Goal: Information Seeking & Learning: Learn about a topic

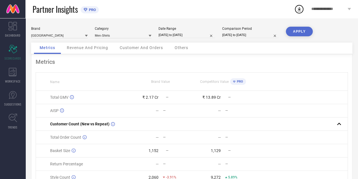
select select "4"
select select "2025"
select select "5"
select select "2025"
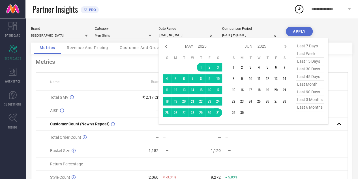
click at [185, 35] on input "[DATE] to [DATE]" at bounding box center [187, 35] width 57 height 6
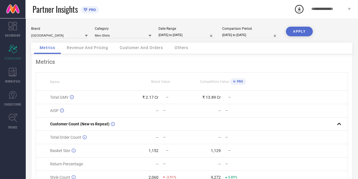
click at [301, 32] on button "APPLY" at bounding box center [299, 32] width 27 height 10
click at [131, 32] on div "Category Men-Shirts" at bounding box center [123, 33] width 57 height 12
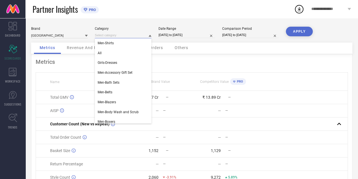
click at [130, 34] on input at bounding box center [123, 35] width 57 height 6
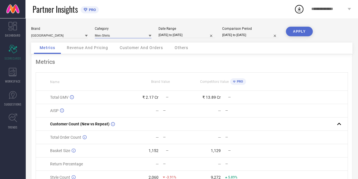
click at [123, 36] on input at bounding box center [123, 35] width 57 height 6
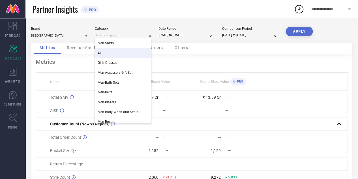
click at [109, 51] on div "All" at bounding box center [123, 53] width 57 height 10
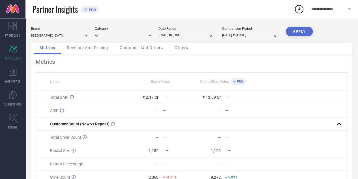
click at [296, 30] on button "APPLY" at bounding box center [299, 32] width 27 height 10
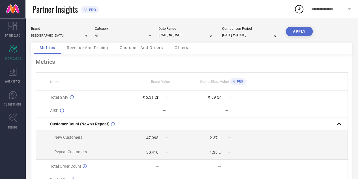
click at [139, 45] on div "Customer And Orders" at bounding box center [141, 47] width 55 height 11
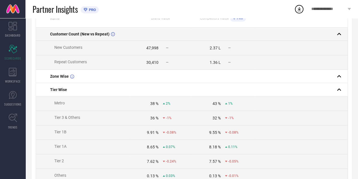
scroll to position [63, 0]
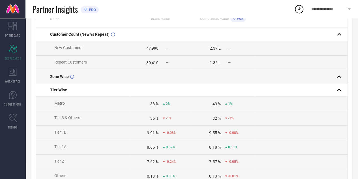
click at [266, 79] on div at bounding box center [299, 77] width 89 height 8
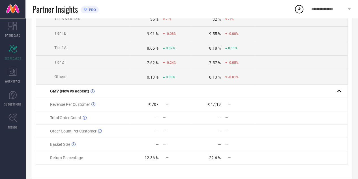
scroll to position [172, 0]
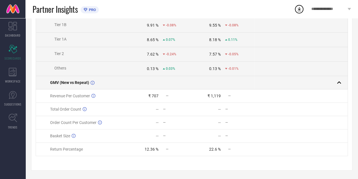
click at [223, 84] on td at bounding box center [223, 82] width 62 height 13
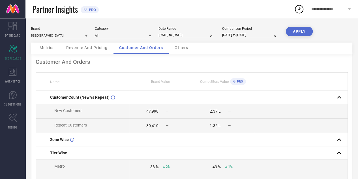
click at [50, 45] on div "Metrics" at bounding box center [47, 47] width 26 height 11
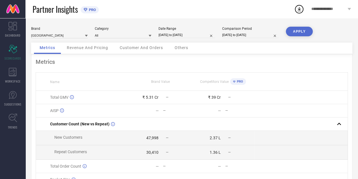
click at [148, 136] on td "47,998 —" at bounding box center [160, 138] width 62 height 14
drag, startPoint x: 148, startPoint y: 136, endPoint x: 219, endPoint y: 156, distance: 73.8
click at [219, 156] on tbody "Total GMV ₹ 5.31 Cr — ₹ 39 Cr — AISP — — — — Customer Count (New vs Repeat) New…" at bounding box center [192, 152] width 312 height 122
click at [231, 156] on td "1.36 L —" at bounding box center [223, 152] width 62 height 14
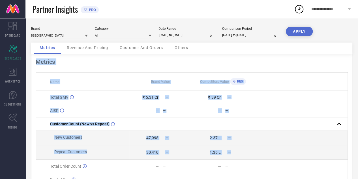
drag, startPoint x: 231, startPoint y: 156, endPoint x: 35, endPoint y: 71, distance: 213.1
click at [35, 71] on div "Metrics Name Brand Value Competitors Value PRO Total GMV ₹ 5.31 Cr — ₹ 39 Cr — …" at bounding box center [192, 140] width 322 height 173
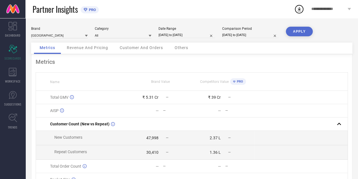
click at [54, 31] on div "[GEOGRAPHIC_DATA]" at bounding box center [59, 33] width 57 height 12
click at [176, 38] on div "Date Range [DATE] to [DATE]" at bounding box center [187, 33] width 57 height 12
select select "4"
select select "2025"
select select "5"
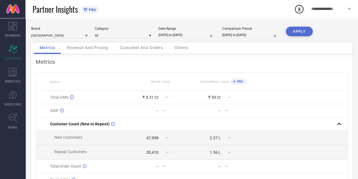
select select "2025"
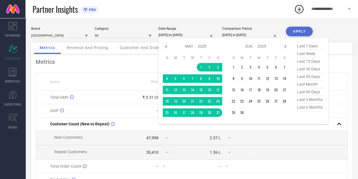
click at [178, 37] on input "[DATE] to [DATE]" at bounding box center [187, 35] width 57 height 6
click at [283, 48] on icon at bounding box center [285, 46] width 7 height 7
select select "5"
select select "2025"
select select "6"
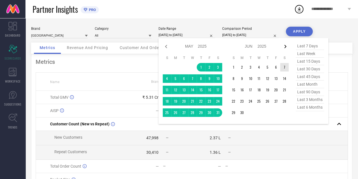
select select "2025"
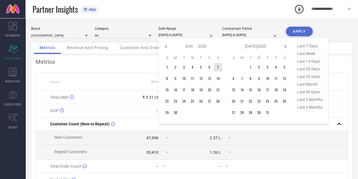
click at [283, 48] on icon at bounding box center [285, 46] width 7 height 7
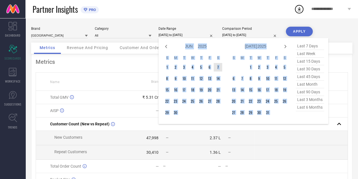
select select "6"
select select "2025"
select select "7"
select select "2025"
click at [283, 48] on icon at bounding box center [285, 46] width 7 height 7
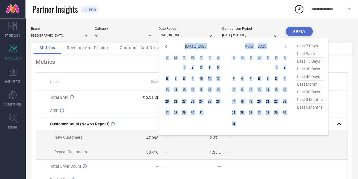
select select "7"
select select "2025"
select select "8"
select select "2025"
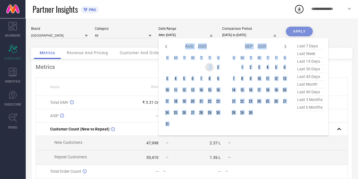
click at [212, 71] on td "1" at bounding box center [209, 67] width 8 height 8
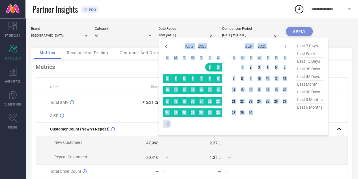
type input "[DATE] to [DATE]"
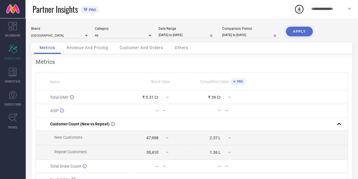
click at [304, 31] on button "APPLY" at bounding box center [299, 32] width 27 height 10
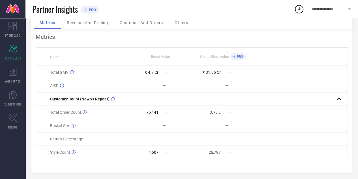
scroll to position [29, 0]
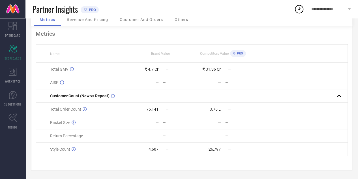
click at [104, 20] on span "Revenue And Pricing" at bounding box center [87, 19] width 41 height 5
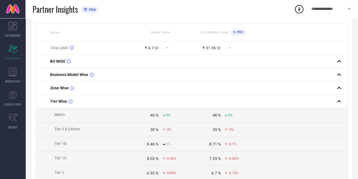
scroll to position [49, 0]
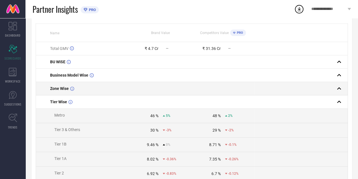
click at [112, 84] on td "Zone Wise" at bounding box center [83, 88] width 94 height 13
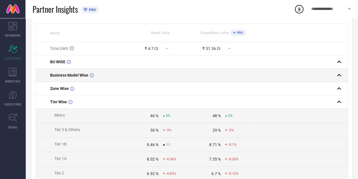
scroll to position [0, 0]
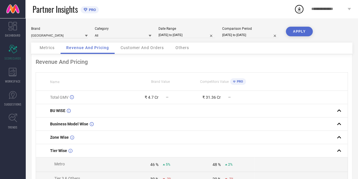
click at [131, 46] on span "Customer And Orders" at bounding box center [142, 47] width 43 height 5
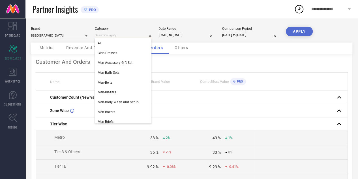
click at [111, 36] on input at bounding box center [123, 35] width 57 height 6
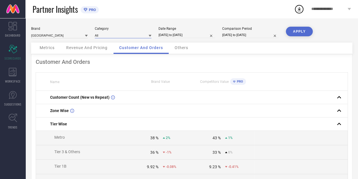
click at [111, 36] on input at bounding box center [123, 35] width 57 height 6
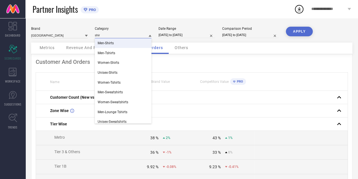
type input "shir"
click at [109, 42] on span "Men-Shirts" at bounding box center [106, 43] width 16 height 4
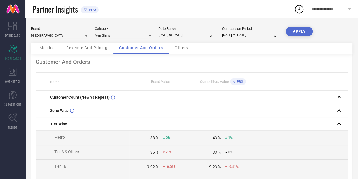
click at [297, 35] on button "APPLY" at bounding box center [299, 32] width 27 height 10
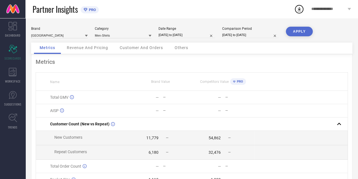
click at [133, 52] on div "Customer And Orders" at bounding box center [141, 47] width 55 height 11
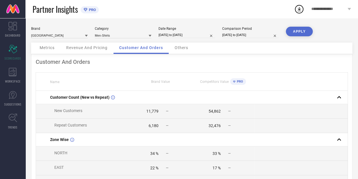
click at [176, 32] on div "Date Range [DATE] to [DATE]" at bounding box center [187, 33] width 57 height 12
select select "7"
select select "2025"
select select "8"
select select "2025"
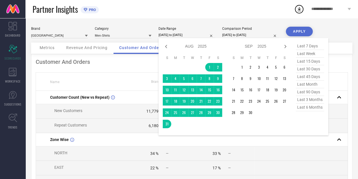
click at [174, 34] on input "[DATE] to [DATE]" at bounding box center [187, 35] width 57 height 6
click at [167, 44] on icon at bounding box center [166, 46] width 7 height 7
select select "6"
select select "2025"
select select "7"
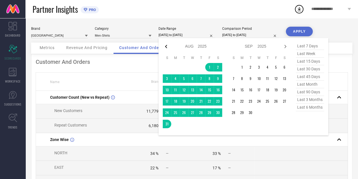
select select "2025"
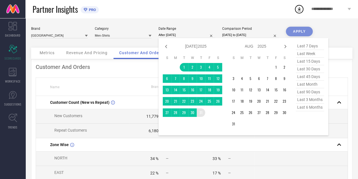
drag, startPoint x: 184, startPoint y: 68, endPoint x: 199, endPoint y: 115, distance: 49.4
click at [199, 115] on tbody "1 2 3 4 5 6 7 8 9 10 11 12 13 14 15 16 17 18 19 20 21 22 23 24 25 26 27 28 29 3…" at bounding box center [192, 90] width 59 height 54
type input "[DATE] to [DATE]"
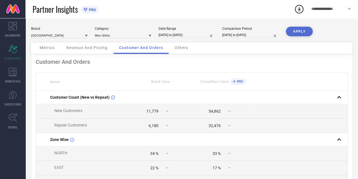
click at [297, 32] on button "APPLY" at bounding box center [299, 32] width 27 height 10
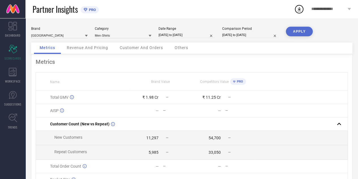
click at [146, 49] on span "Customer And Orders" at bounding box center [141, 47] width 43 height 5
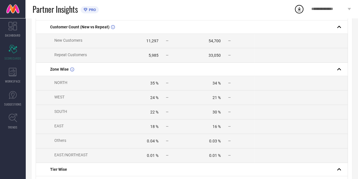
scroll to position [71, 0]
click at [155, 83] on div "35 %" at bounding box center [154, 82] width 8 height 5
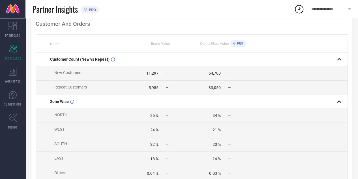
scroll to position [0, 0]
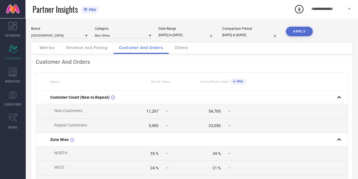
click at [174, 35] on input "[DATE] to [DATE]" at bounding box center [187, 35] width 57 height 6
select select "6"
select select "2025"
select select "7"
select select "2025"
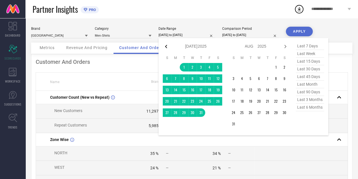
click at [166, 46] on icon at bounding box center [166, 46] width 7 height 7
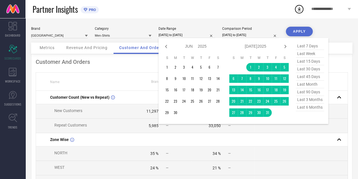
click at [166, 46] on icon at bounding box center [166, 46] width 7 height 7
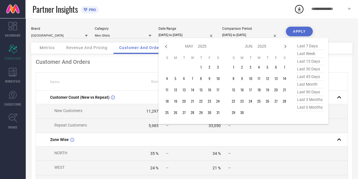
click at [166, 46] on icon at bounding box center [166, 46] width 7 height 7
select select "3"
select select "2025"
select select "4"
select select "2025"
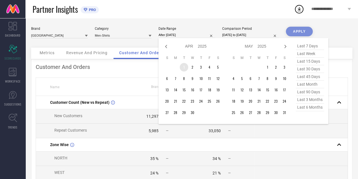
click at [182, 67] on td "1" at bounding box center [184, 67] width 8 height 8
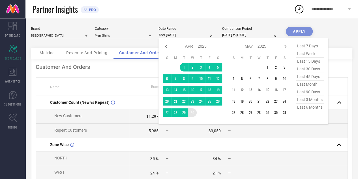
type input "[DATE] to [DATE]"
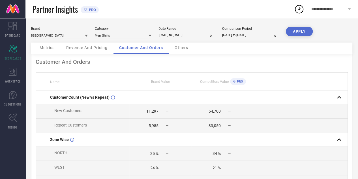
click at [305, 33] on button "APPLY" at bounding box center [299, 32] width 27 height 10
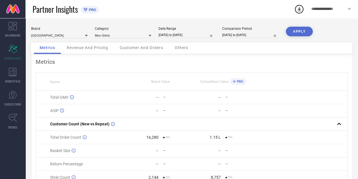
click at [134, 48] on span "Customer And Orders" at bounding box center [141, 47] width 43 height 5
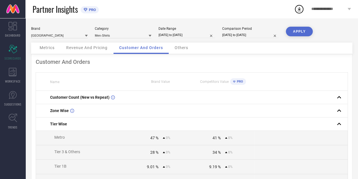
select select "3"
select select "2025"
select select "4"
select select "2025"
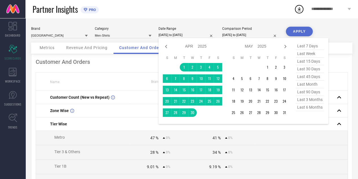
click at [177, 37] on input "[DATE] to [DATE]" at bounding box center [187, 35] width 57 height 6
click at [286, 48] on icon at bounding box center [285, 46] width 7 height 7
select select "4"
select select "2025"
select select "5"
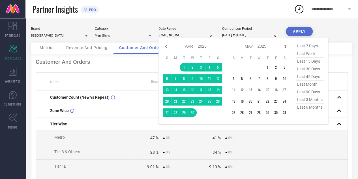
select select "2025"
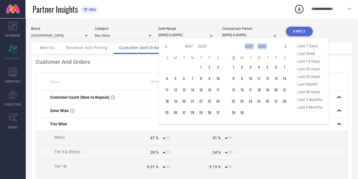
click at [286, 48] on icon at bounding box center [285, 46] width 7 height 7
select select "5"
select select "2025"
select select "6"
select select "2025"
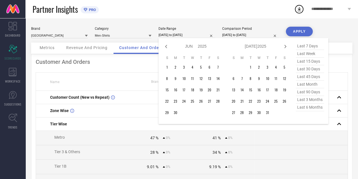
click at [286, 48] on icon at bounding box center [285, 46] width 7 height 7
select select "6"
select select "2025"
select select "7"
select select "2025"
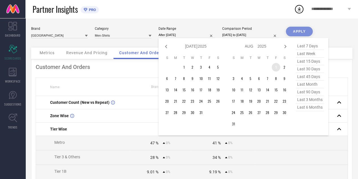
click at [275, 69] on td "1" at bounding box center [276, 67] width 8 height 8
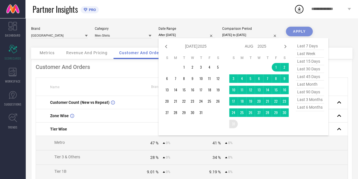
type input "[DATE] to [DATE]"
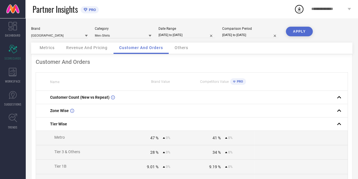
click at [305, 28] on button "APPLY" at bounding box center [299, 32] width 27 height 10
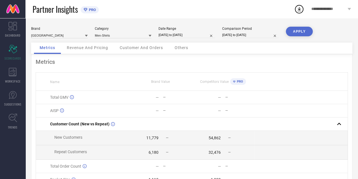
click at [141, 45] on div "Customer And Orders" at bounding box center [141, 47] width 55 height 11
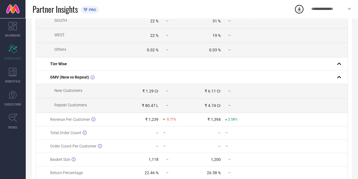
scroll to position [187, 0]
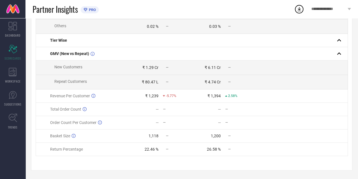
click at [148, 66] on div "₹ 1.29 Cr" at bounding box center [150, 67] width 16 height 5
drag, startPoint x: 148, startPoint y: 66, endPoint x: 151, endPoint y: 82, distance: 16.3
click at [151, 82] on tbody "Customer Count (New vs Repeat) New Customers 11,779 — 54,862 — Repeat Customers…" at bounding box center [192, 31] width 312 height 250
click at [151, 82] on div "₹ 80.47 L" at bounding box center [150, 82] width 17 height 5
drag, startPoint x: 151, startPoint y: 82, endPoint x: 143, endPoint y: 67, distance: 17.0
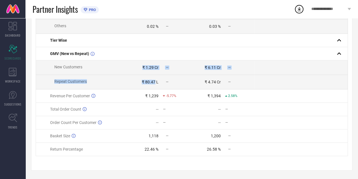
click at [143, 67] on tbody "Customer Count (New vs Repeat) New Customers 11,779 — 54,862 — Repeat Customers…" at bounding box center [192, 31] width 312 height 250
click at [143, 67] on div "₹ 1.29 Cr" at bounding box center [150, 67] width 16 height 5
drag, startPoint x: 143, startPoint y: 67, endPoint x: 152, endPoint y: 86, distance: 21.0
click at [152, 86] on tbody "Customer Count (New vs Repeat) New Customers 11,779 — 54,862 — Repeat Customers…" at bounding box center [192, 31] width 312 height 250
click at [152, 86] on td "₹ 80.47 L —" at bounding box center [160, 82] width 62 height 14
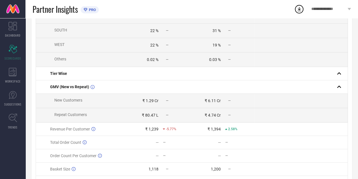
scroll to position [0, 0]
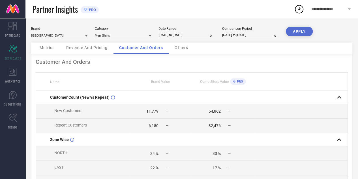
click at [98, 44] on div "Revenue And Pricing" at bounding box center [87, 47] width 53 height 11
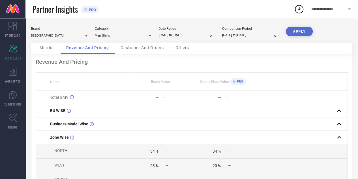
click at [140, 49] on span "Customer And Orders" at bounding box center [142, 47] width 43 height 5
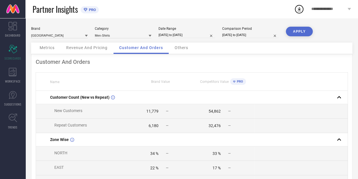
click at [98, 51] on div "Revenue And Pricing" at bounding box center [87, 47] width 53 height 11
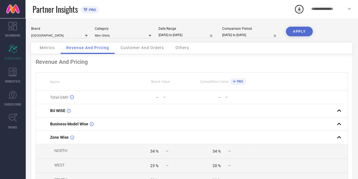
click at [134, 48] on span "Customer And Orders" at bounding box center [142, 47] width 43 height 5
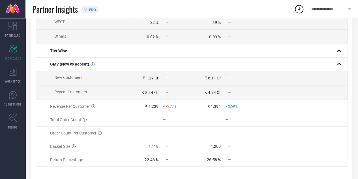
scroll to position [174, 0]
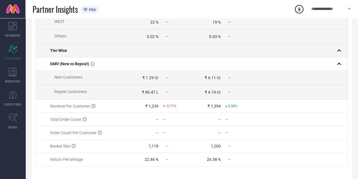
click at [195, 55] on td at bounding box center [223, 50] width 62 height 13
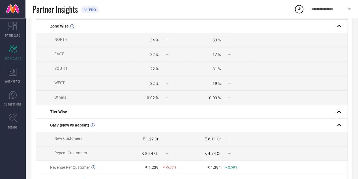
scroll to position [113, 0]
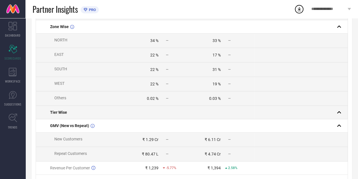
click at [137, 112] on td at bounding box center [160, 112] width 62 height 13
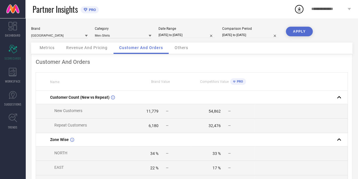
select select "7"
select select "2025"
select select "8"
select select "2025"
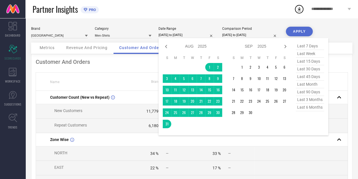
click at [185, 33] on input "[DATE] to [DATE]" at bounding box center [187, 35] width 57 height 6
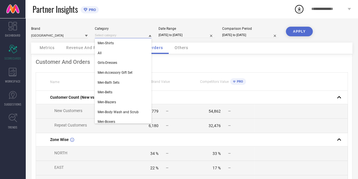
click at [142, 38] on input at bounding box center [123, 35] width 57 height 6
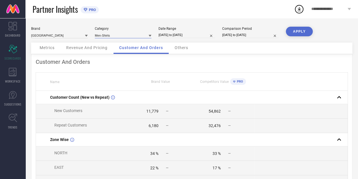
click at [127, 38] on input at bounding box center [123, 35] width 57 height 6
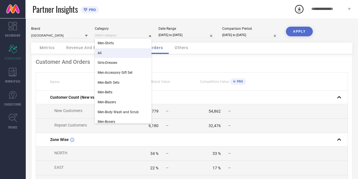
click at [112, 55] on div "All" at bounding box center [123, 53] width 57 height 10
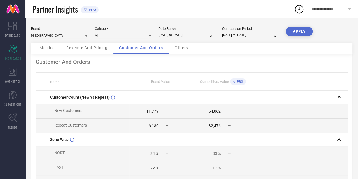
click at [300, 31] on button "APPLY" at bounding box center [299, 32] width 27 height 10
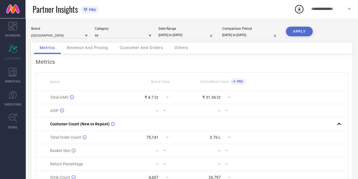
click at [142, 52] on div "Customer And Orders" at bounding box center [141, 47] width 55 height 11
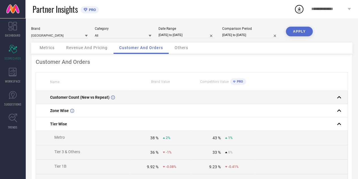
click at [123, 102] on td "Customer Count (New vs Repeat)" at bounding box center [83, 97] width 94 height 13
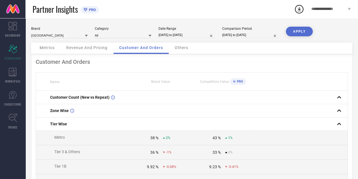
select select "7"
select select "2025"
select select "8"
select select "2025"
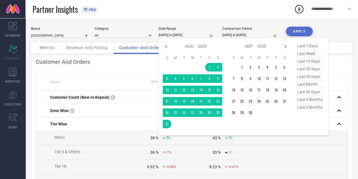
click at [178, 35] on input "[DATE] to [DATE]" at bounding box center [187, 35] width 57 height 6
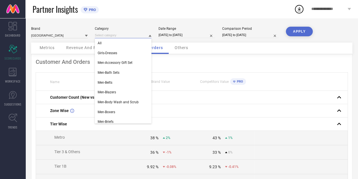
click at [120, 35] on input at bounding box center [123, 35] width 57 height 6
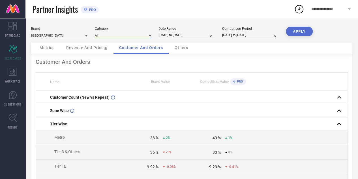
click at [120, 35] on input at bounding box center [123, 35] width 57 height 6
type input "tro"
click at [113, 43] on span "Men-Trousers" at bounding box center [108, 43] width 21 height 4
click at [304, 31] on button "APPLY" at bounding box center [299, 32] width 27 height 10
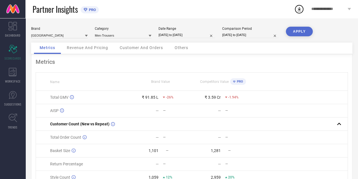
click at [153, 52] on div "Customer And Orders" at bounding box center [141, 47] width 55 height 11
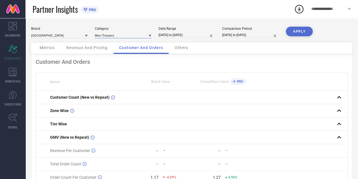
click at [108, 37] on input at bounding box center [123, 35] width 57 height 6
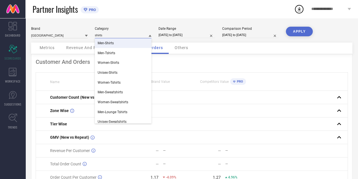
type input "shirts"
click at [133, 46] on div "Men-Shirts" at bounding box center [123, 43] width 57 height 10
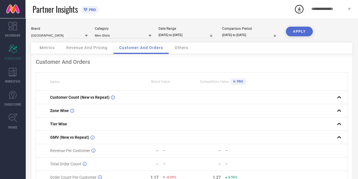
click at [292, 32] on button "APPLY" at bounding box center [299, 32] width 27 height 10
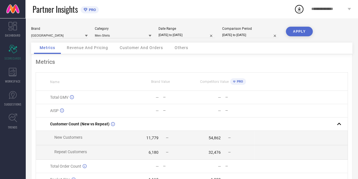
click at [324, 10] on span "**********" at bounding box center [329, 9] width 35 height 5
click at [171, 86] on th "Brand Value" at bounding box center [160, 82] width 62 height 18
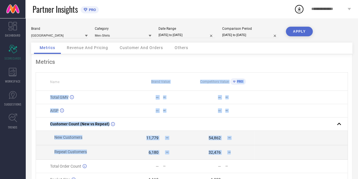
drag, startPoint x: 171, startPoint y: 86, endPoint x: 231, endPoint y: 156, distance: 91.8
click at [231, 156] on table "Name Brand Value Competitors Value PRO Total GMV — — — — AISP — — — — Customer …" at bounding box center [192, 142] width 312 height 141
click at [231, 156] on td "32,476 —" at bounding box center [223, 152] width 62 height 14
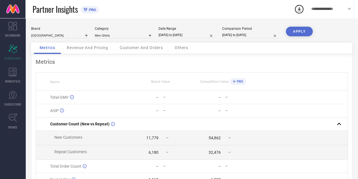
click at [231, 156] on td "32,476 —" at bounding box center [223, 152] width 62 height 14
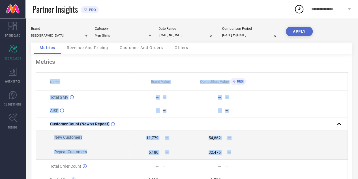
drag, startPoint x: 231, startPoint y: 156, endPoint x: 92, endPoint y: 85, distance: 156.1
click at [92, 85] on table "Name Brand Value Competitors Value PRO Total GMV — — — — AISP — — — — Customer …" at bounding box center [192, 142] width 312 height 141
click at [92, 85] on th "Name" at bounding box center [83, 82] width 94 height 18
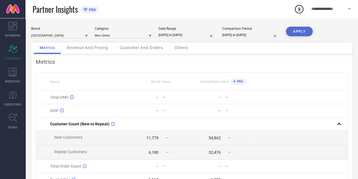
click at [162, 138] on div "11,779 —" at bounding box center [161, 137] width 62 height 5
drag, startPoint x: 162, startPoint y: 138, endPoint x: 220, endPoint y: 151, distance: 59.8
click at [220, 151] on tbody "Total GMV — — — — AISP — — — — Customer Count (New vs Repeat) New Customers 11,…" at bounding box center [192, 152] width 312 height 122
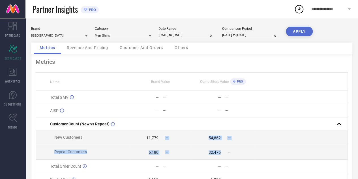
click at [220, 151] on div "32,476" at bounding box center [215, 152] width 12 height 5
drag, startPoint x: 220, startPoint y: 151, endPoint x: 61, endPoint y: 135, distance: 160.6
click at [61, 135] on tbody "Total GMV — — — — AISP — — — — Customer Count (New vs Repeat) New Customers 11,…" at bounding box center [192, 152] width 312 height 122
click at [61, 135] on td "New Customers" at bounding box center [83, 138] width 94 height 14
